Goal: Transaction & Acquisition: Purchase product/service

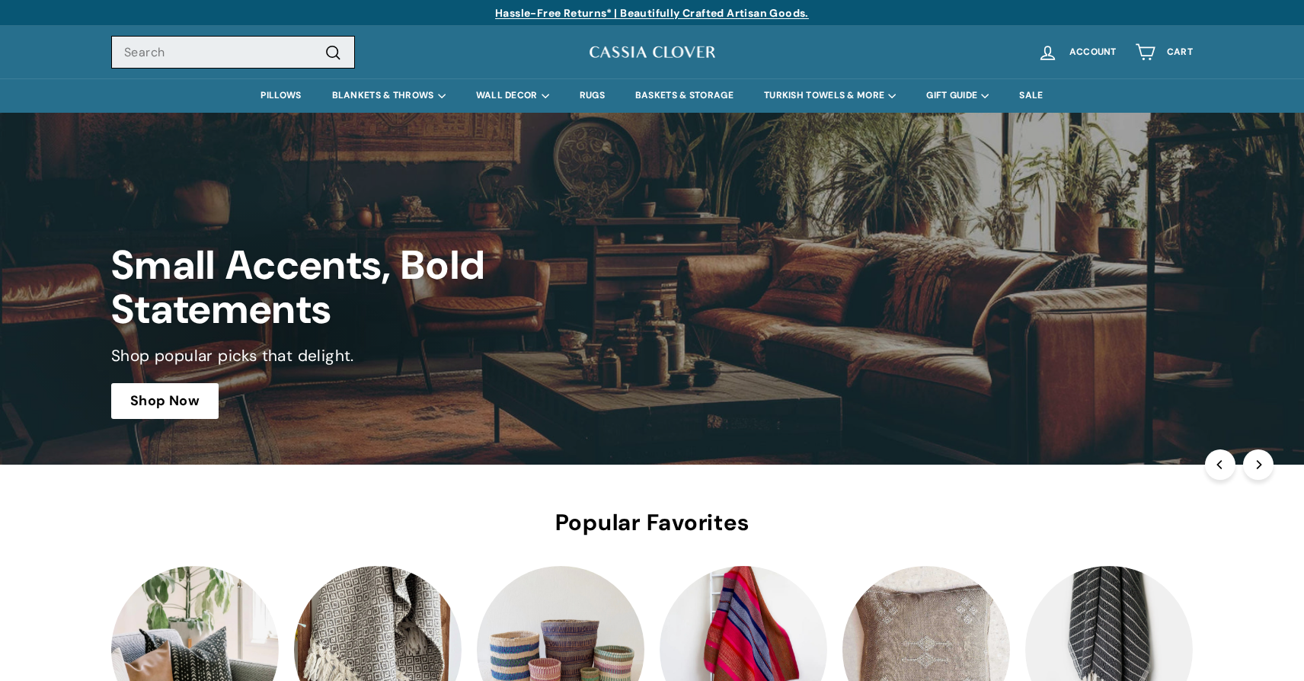
click at [227, 55] on input "Search" at bounding box center [233, 53] width 244 height 34
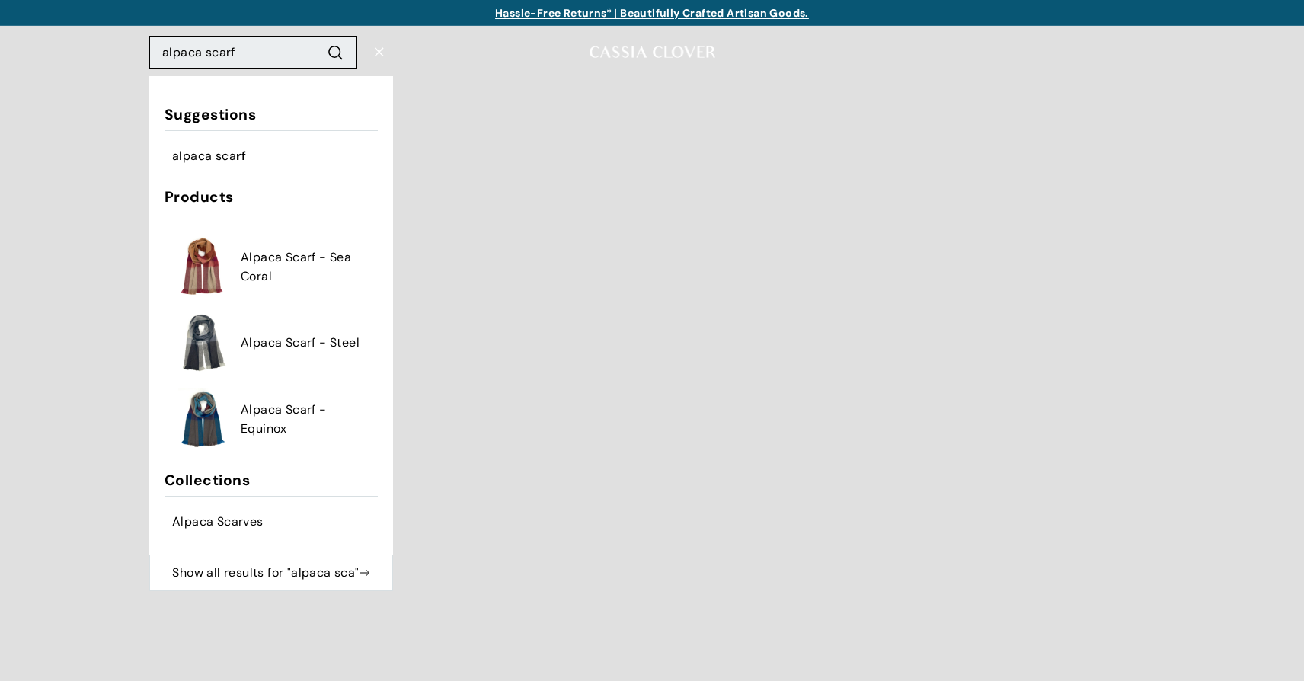
click at [335, 52] on button ".cls-1{fill:none;stroke:#000;stroke-miterlimit:10;stroke-width:2px} Search" at bounding box center [335, 51] width 28 height 21
type input "alpaca scarf\"
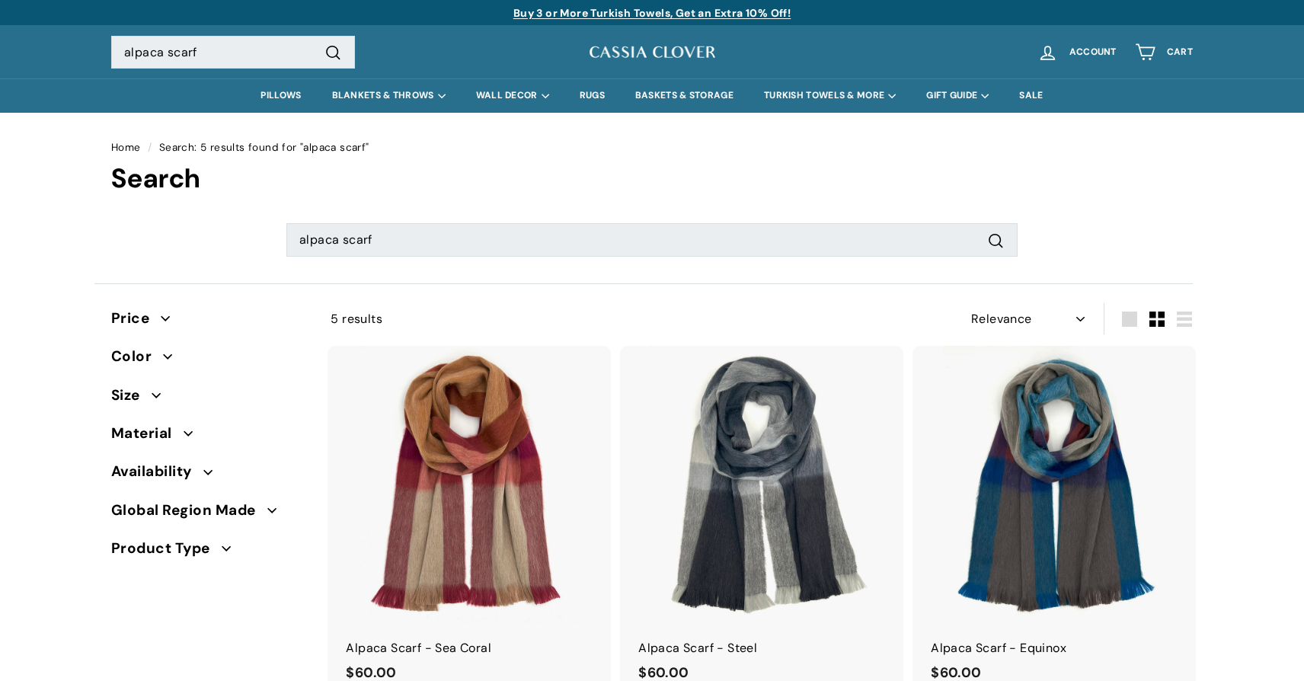
select select "relevance"
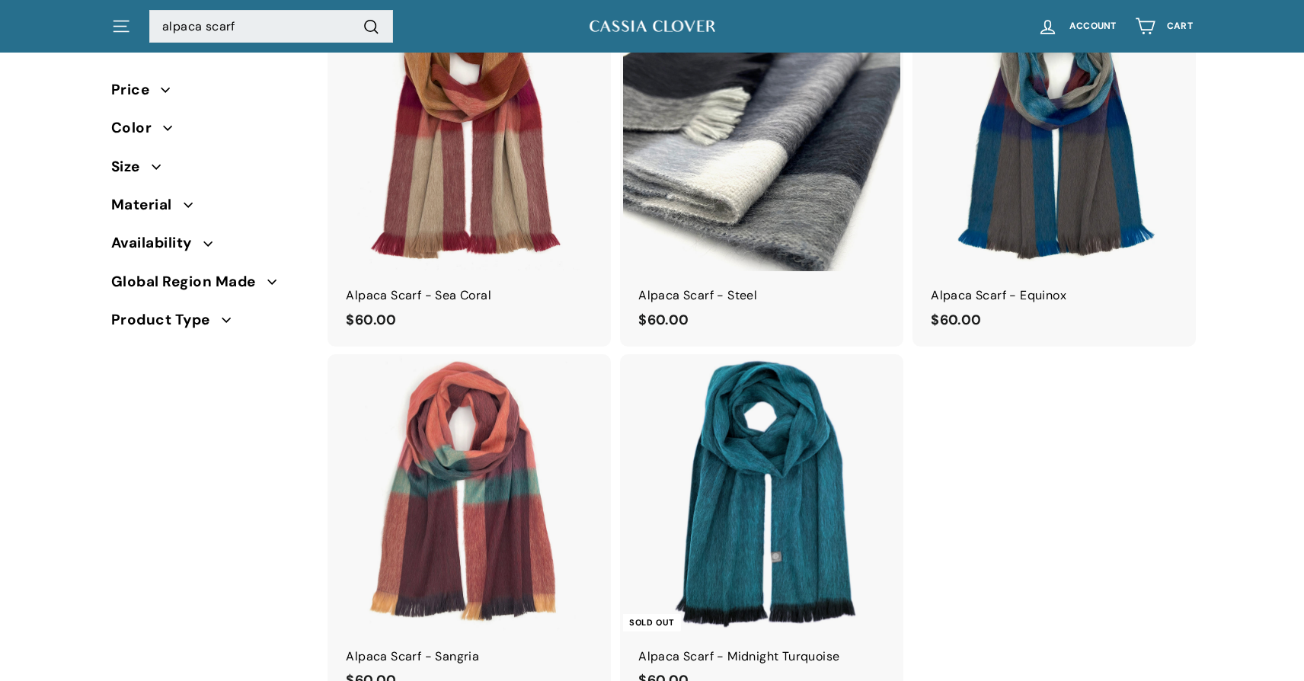
scroll to position [359, 0]
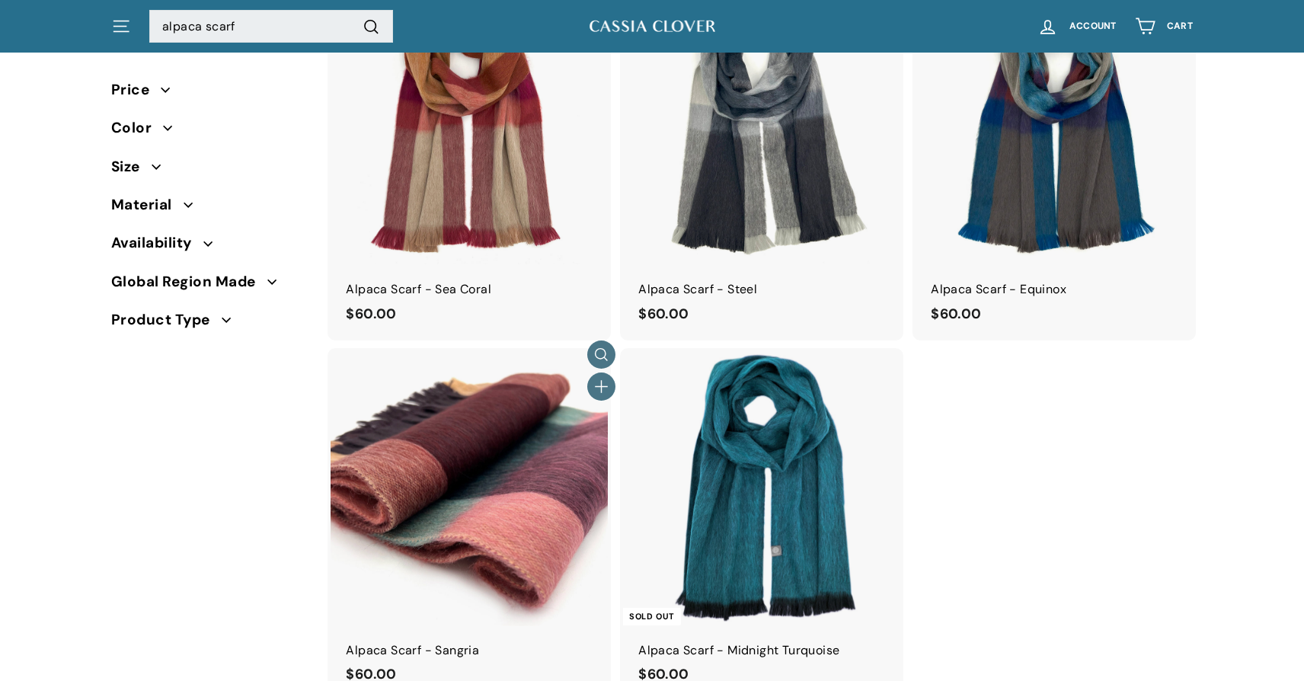
click at [464, 460] on img at bounding box center [469, 486] width 277 height 277
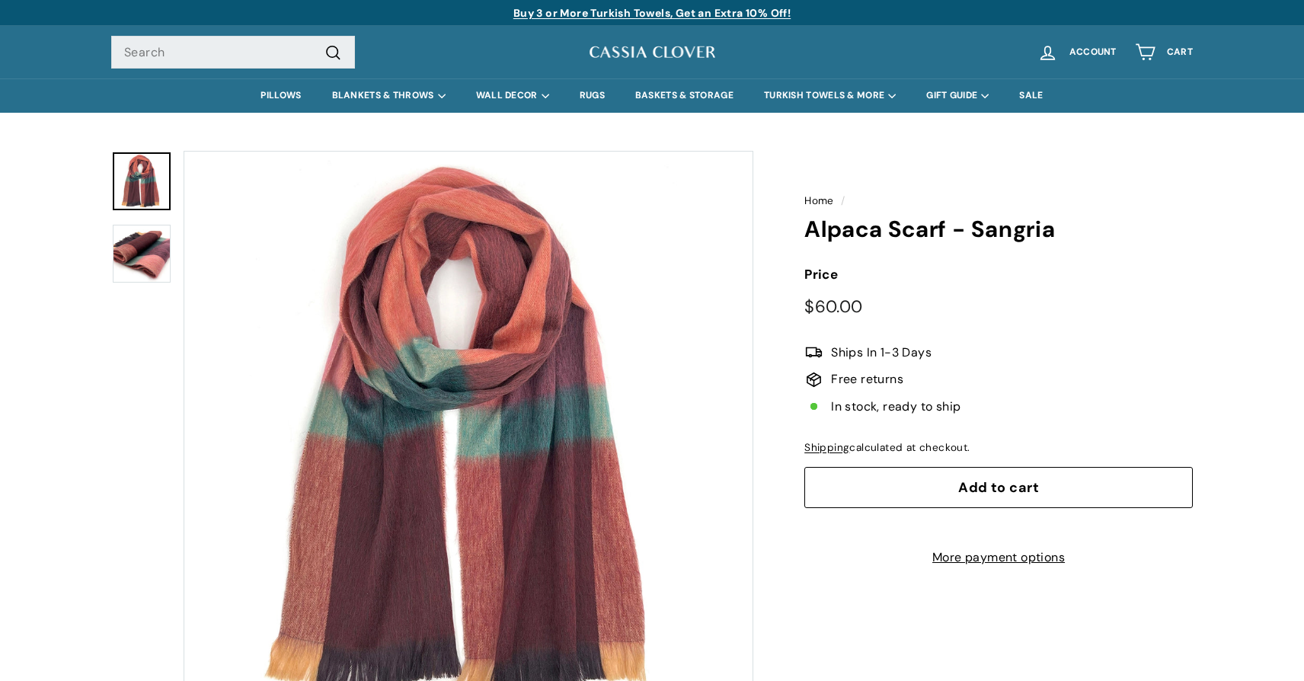
click at [464, 460] on button "Zoom" at bounding box center [468, 436] width 568 height 568
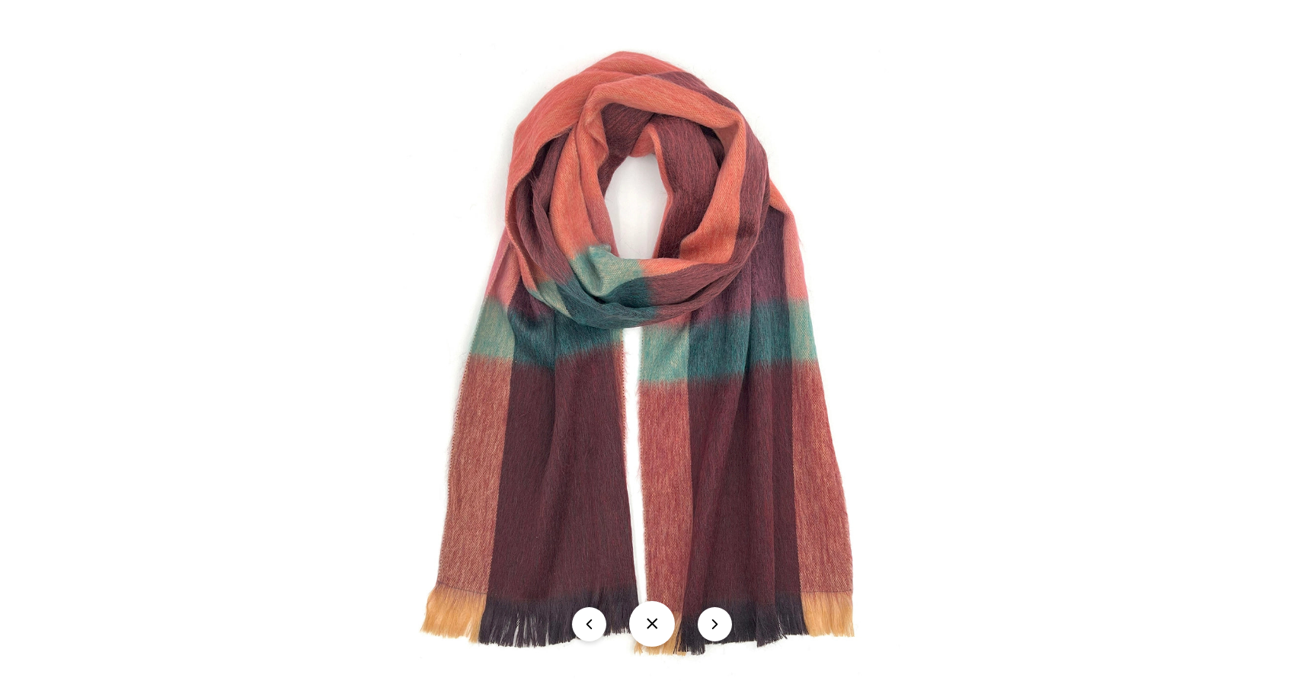
click at [538, 402] on img at bounding box center [652, 358] width 648 height 648
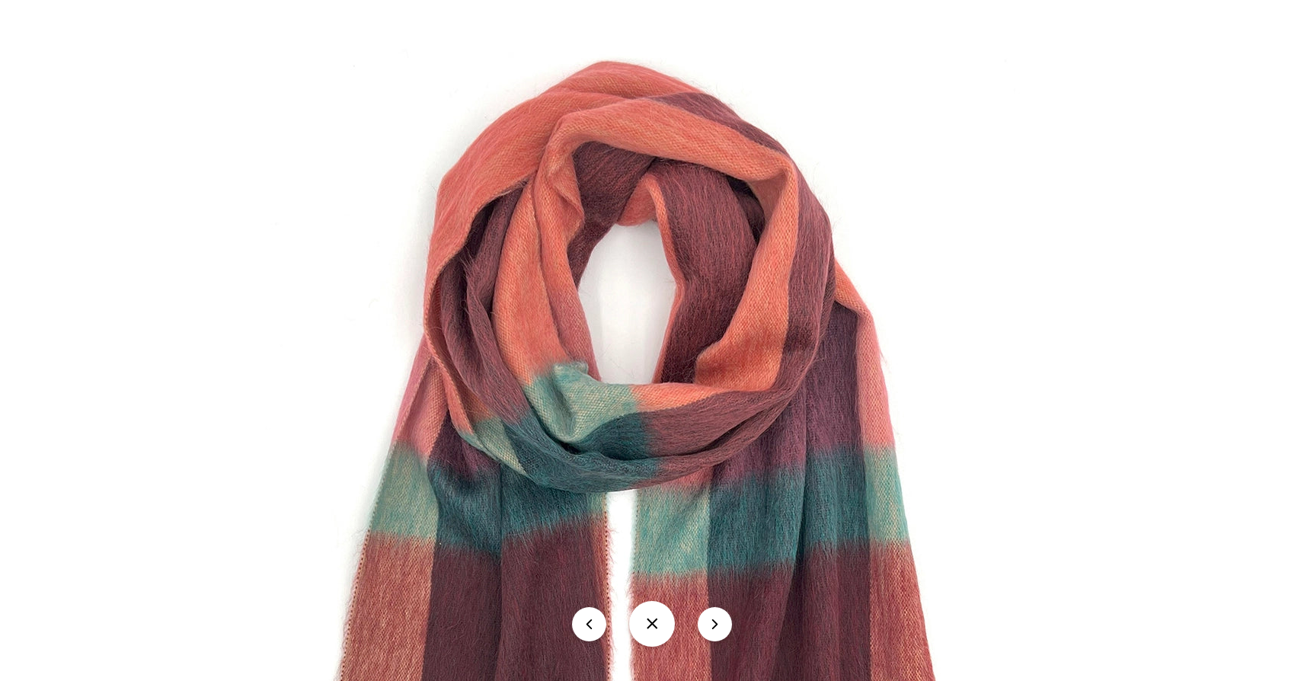
click at [948, 144] on img at bounding box center [652, 537] width 1007 height 1007
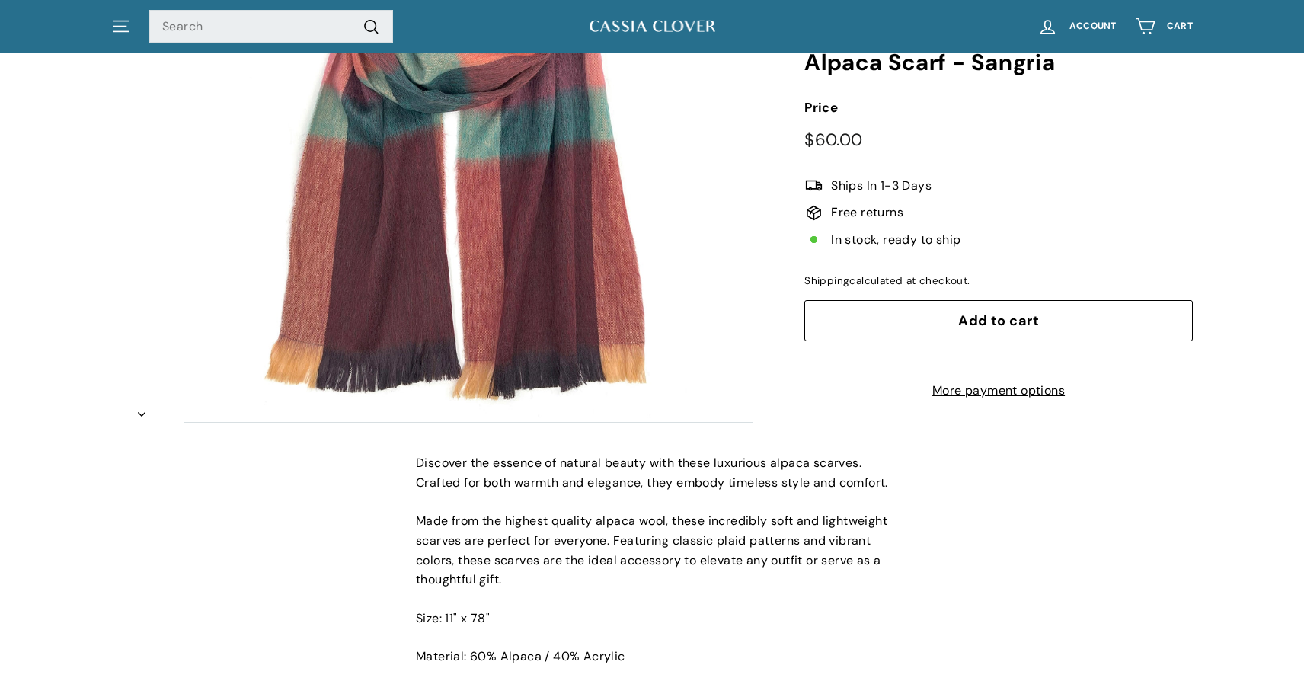
scroll to position [321, 0]
